Goal: Check status: Check status

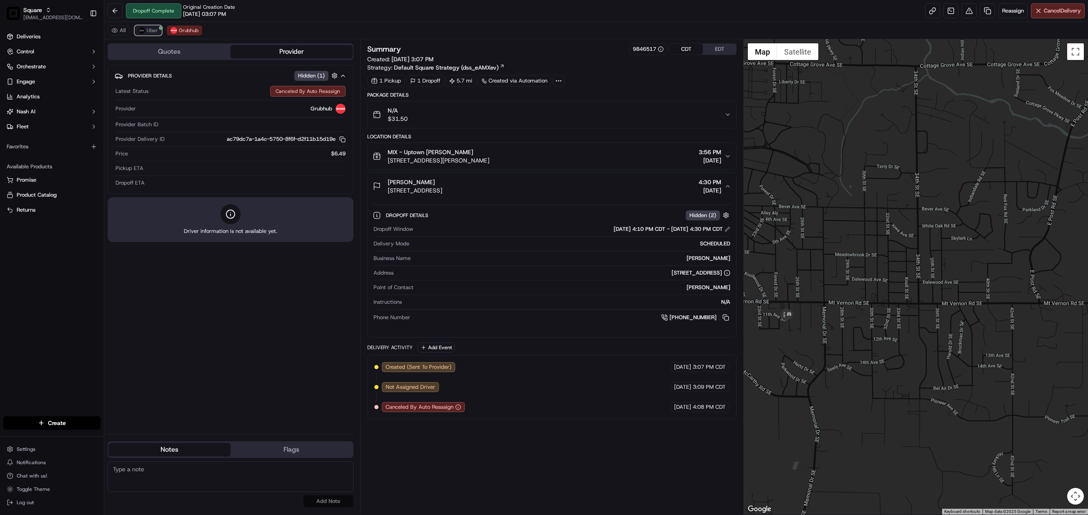
click at [140, 33] on img at bounding box center [141, 30] width 7 height 7
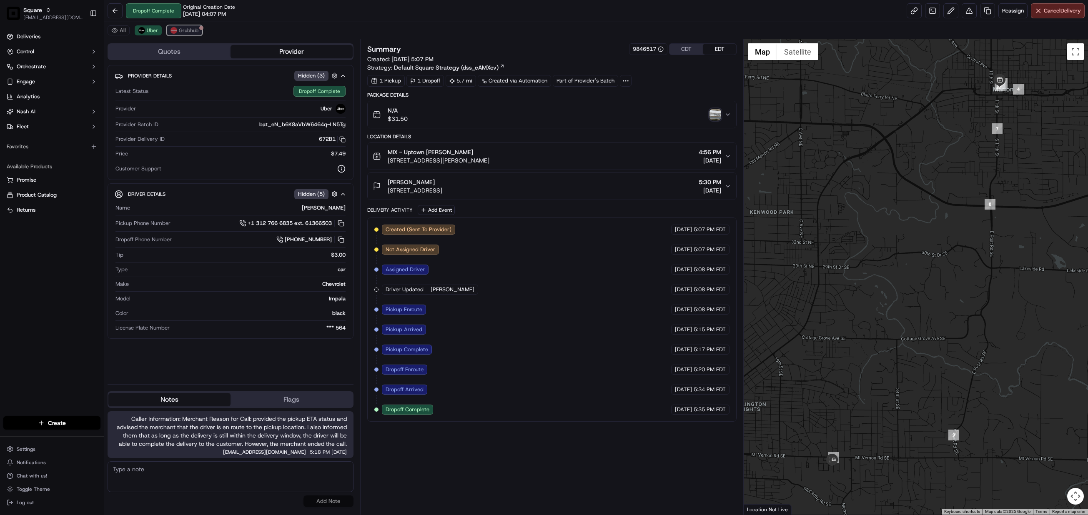
click at [179, 31] on span "Grubhub" at bounding box center [189, 30] width 20 height 7
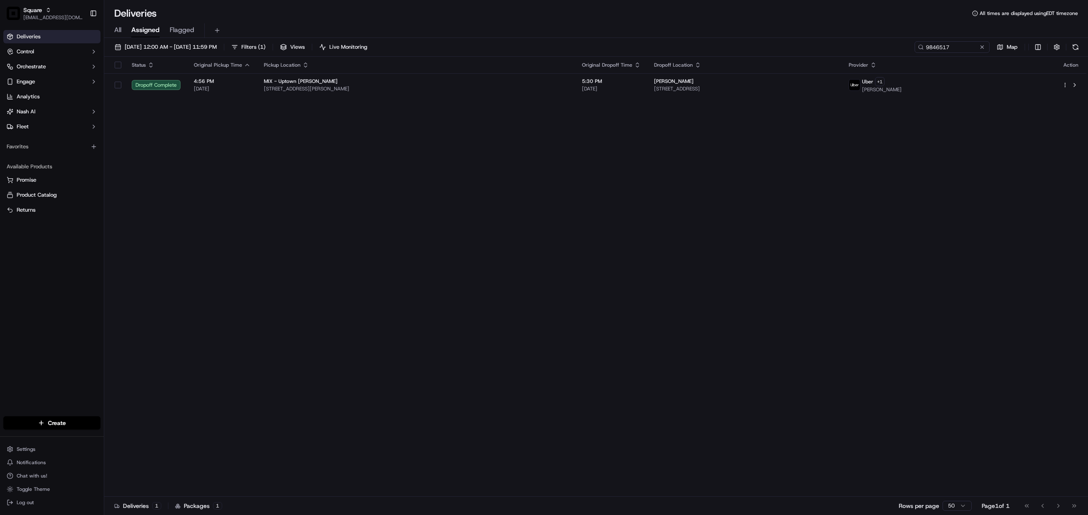
click at [686, 407] on div "Status Original Pickup Time Pickup Location Original Dropoff Time Dropoff Locat…" at bounding box center [595, 277] width 982 height 440
click at [939, 47] on input "9846517" at bounding box center [940, 47] width 100 height 12
click at [939, 46] on input at bounding box center [940, 47] width 100 height 12
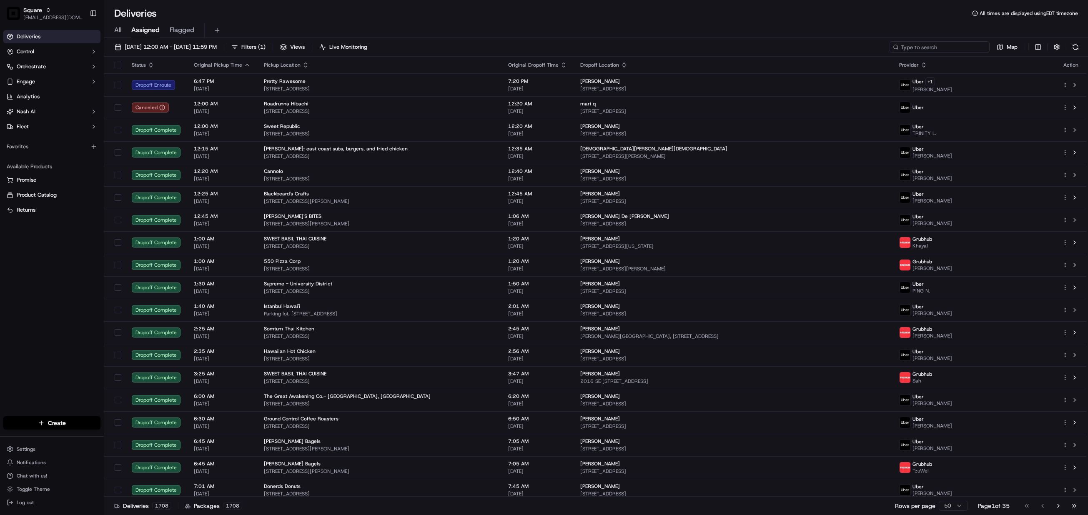
click at [939, 46] on input at bounding box center [940, 47] width 100 height 12
click at [926, 47] on input at bounding box center [940, 47] width 100 height 12
click at [504, 20] on div "All Assigned Flagged" at bounding box center [596, 29] width 984 height 18
click at [419, 11] on div "Deliveries All times are displayed using EDT timezone" at bounding box center [596, 13] width 984 height 13
